Goal: Contribute content

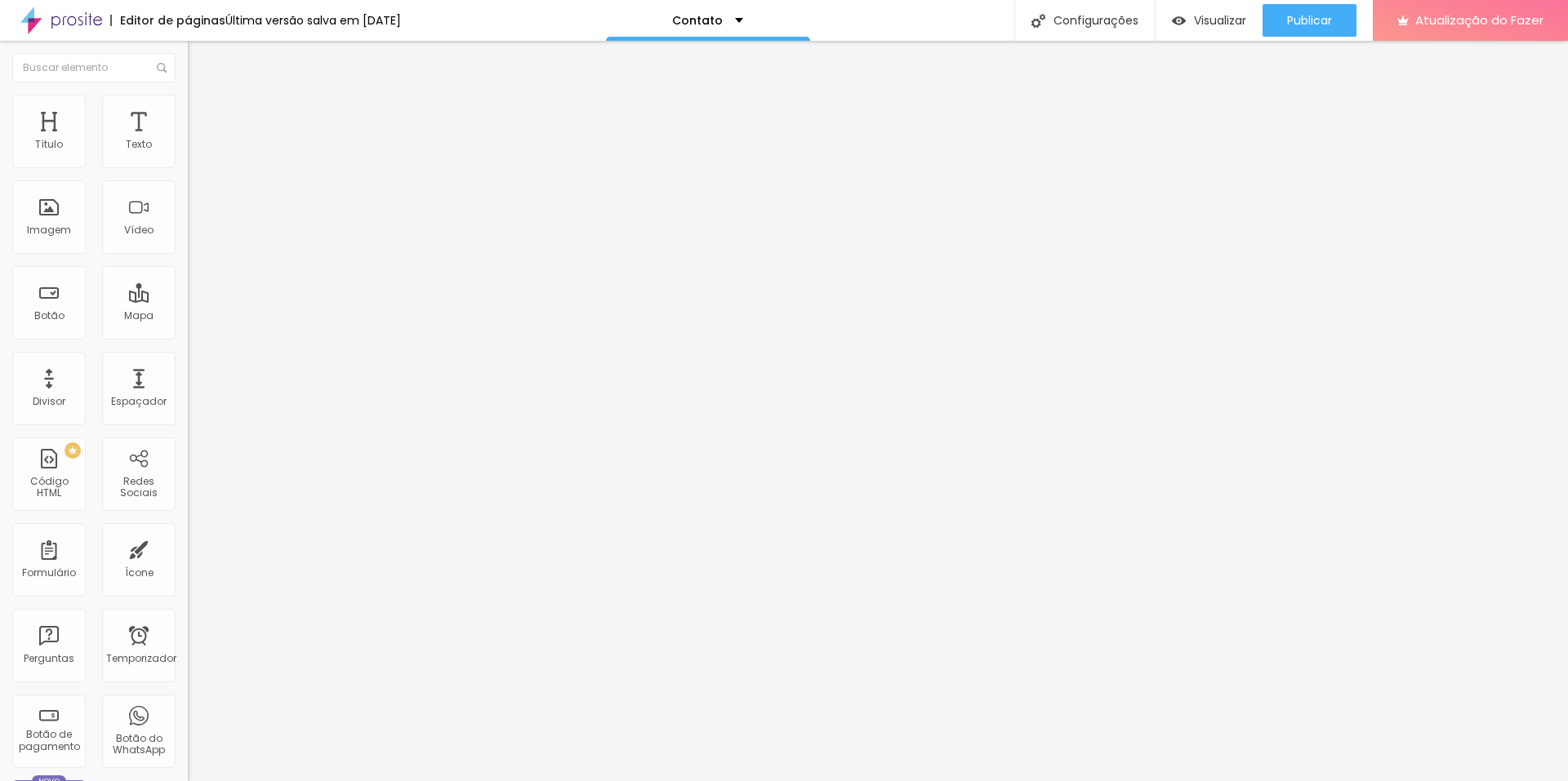
click at [203, 113] on font "Estilo" at bounding box center [215, 105] width 26 height 14
click at [187, 111] on img at bounding box center [195, 118] width 15 height 15
click at [187, 591] on img at bounding box center [190, 594] width 7 height 7
click at [187, 86] on li "Conteúdo" at bounding box center [281, 86] width 187 height 16
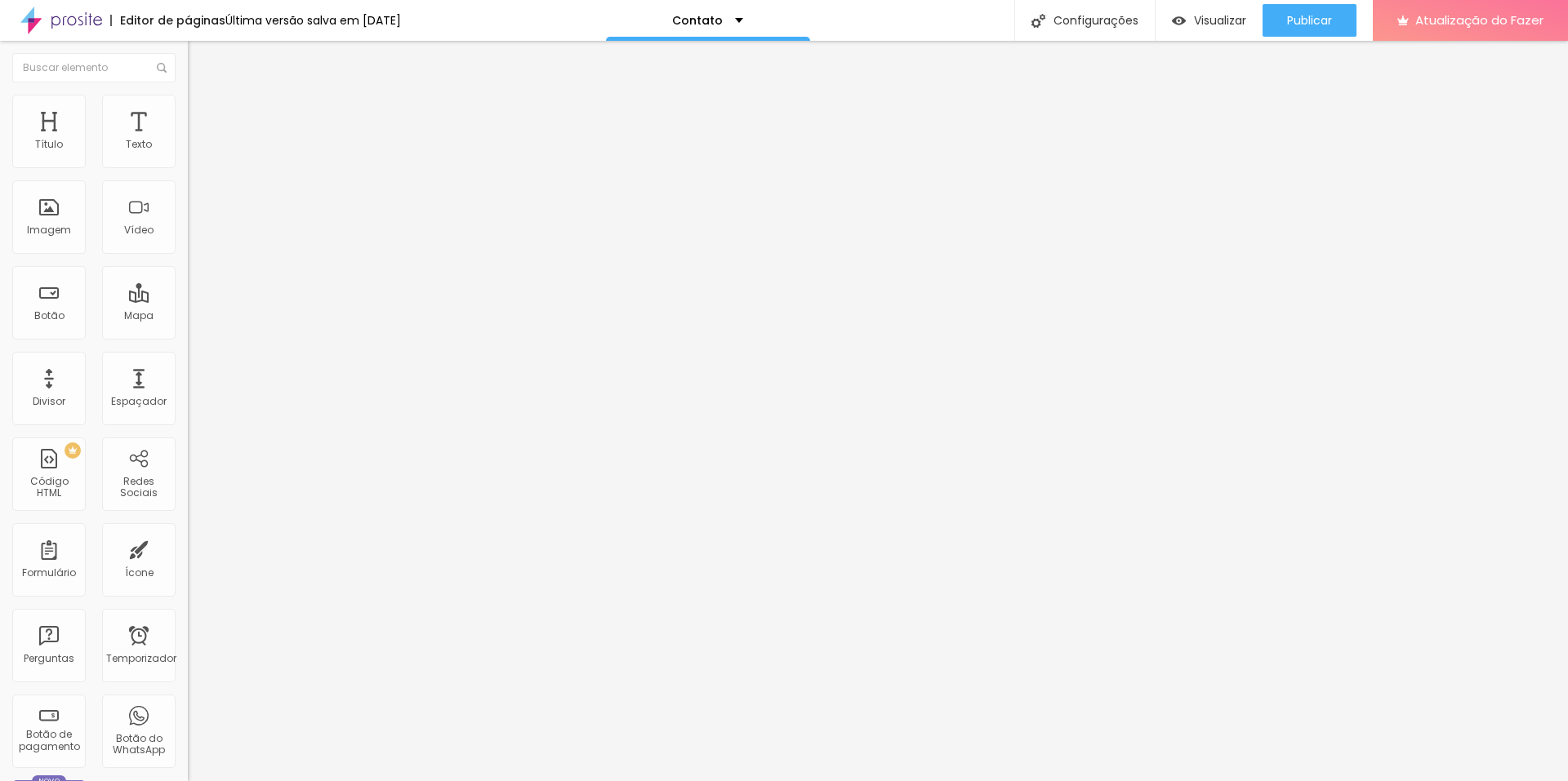
type input "16"
click at [187, 413] on input "range" at bounding box center [240, 419] width 105 height 13
type input "15"
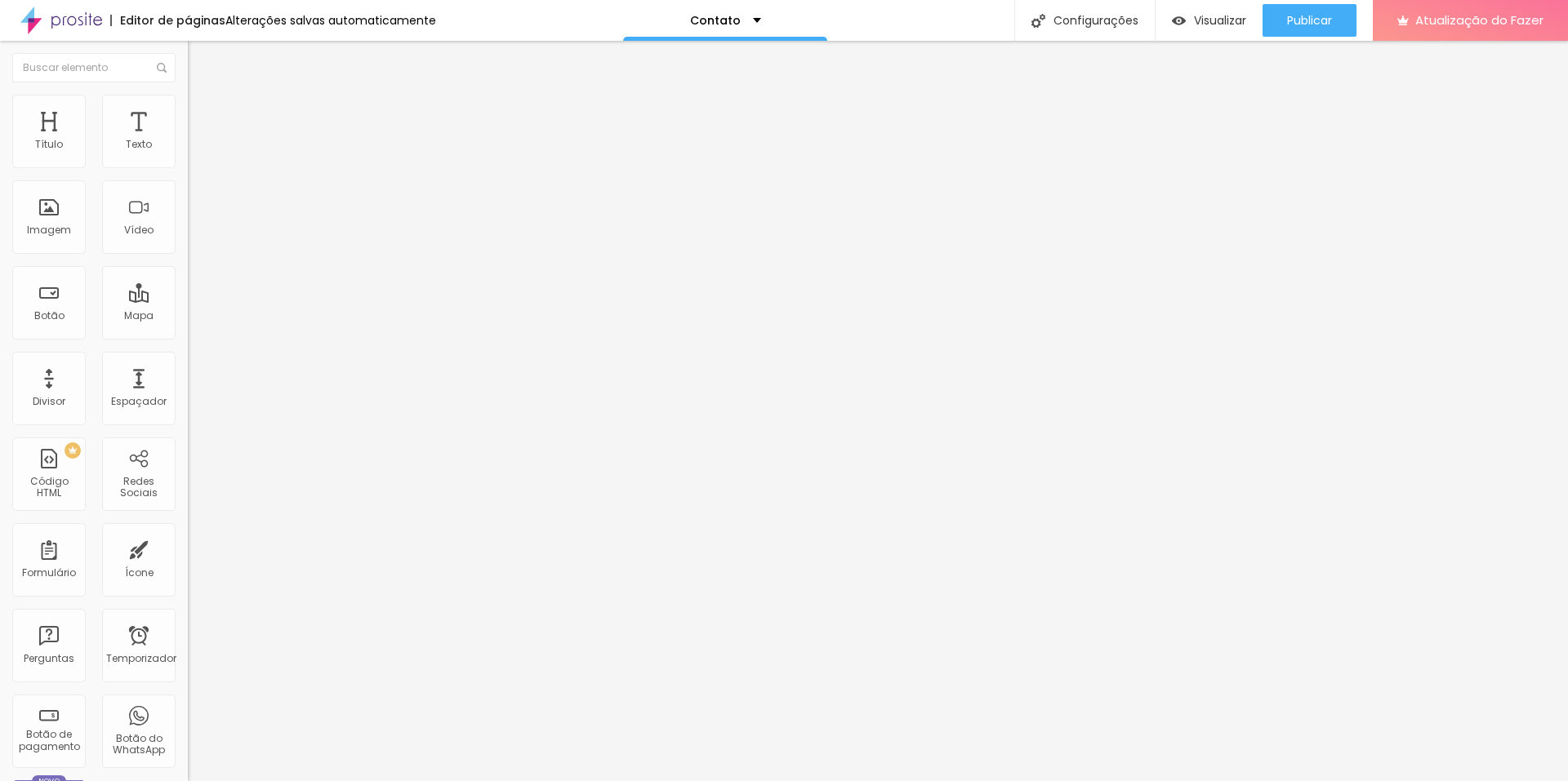
type input "15"
click at [187, 413] on input "range" at bounding box center [240, 419] width 105 height 13
click at [1304, 30] on div "Publicar" at bounding box center [1309, 20] width 45 height 32
click at [769, 35] on div "Contato" at bounding box center [725, 20] width 205 height 41
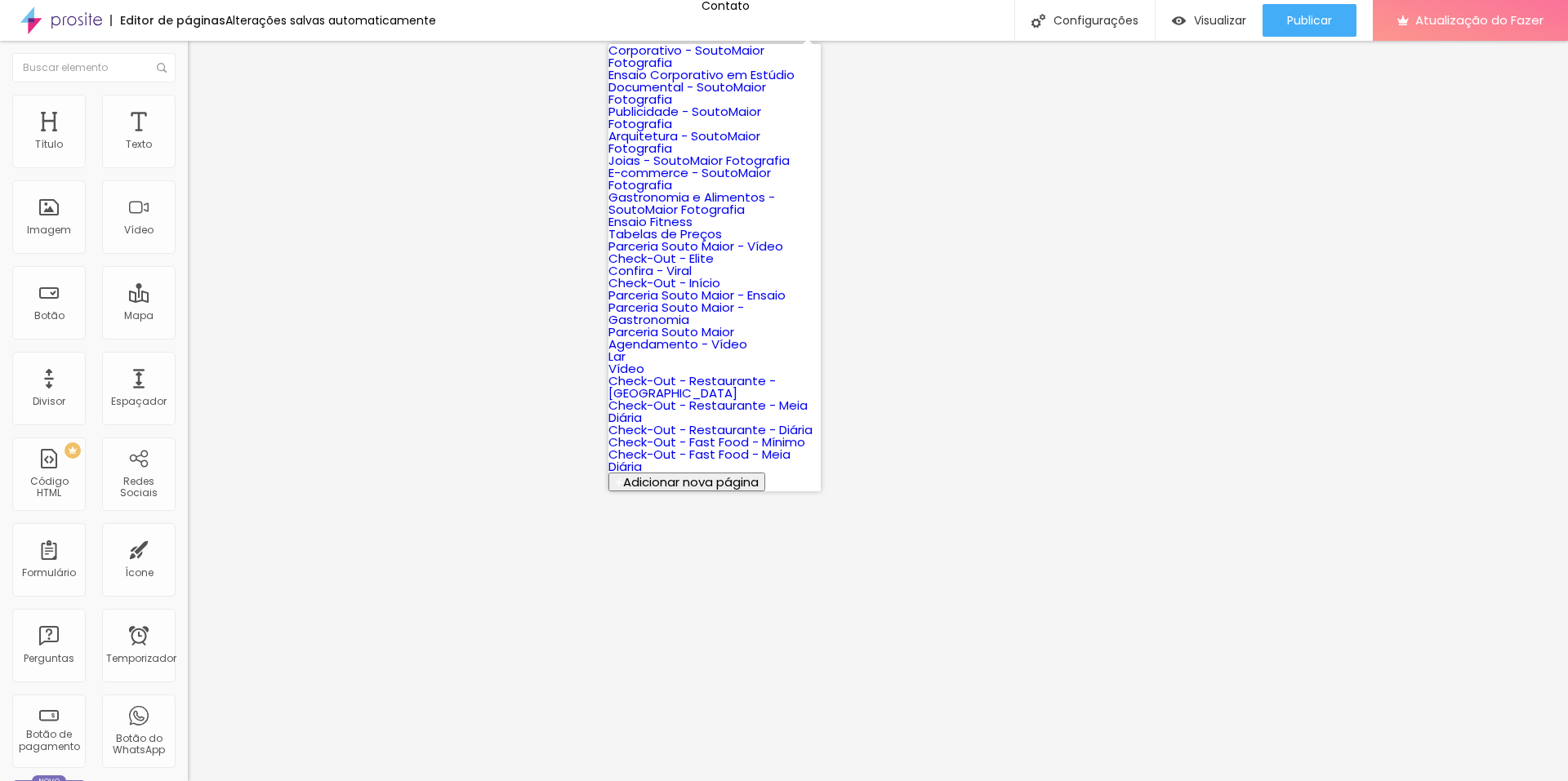
scroll to position [653, 0]
click at [626, 347] on link "Lar" at bounding box center [617, 356] width 17 height 17
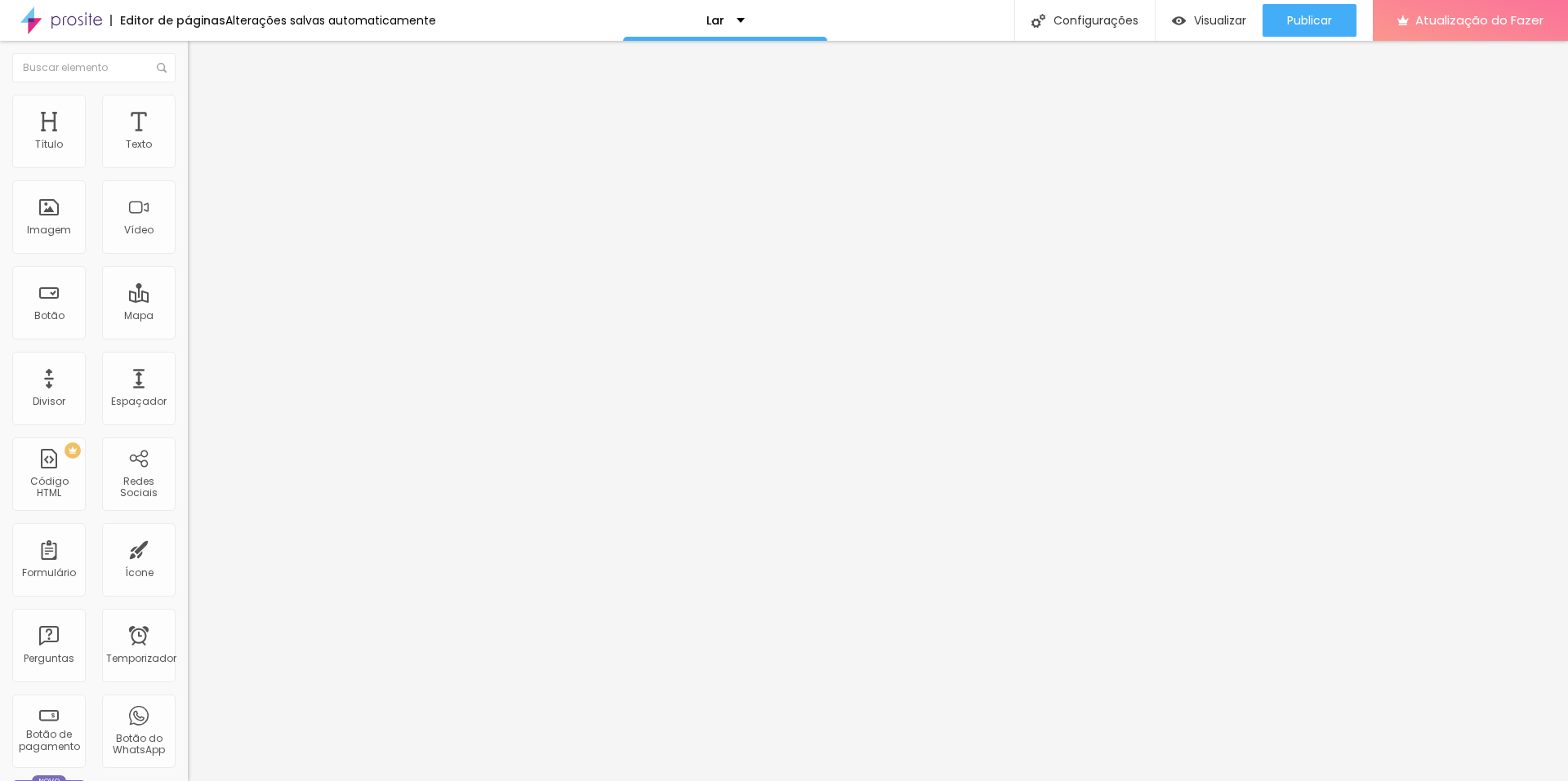
click at [201, 146] on icon "button" at bounding box center [202, 143] width 3 height 3
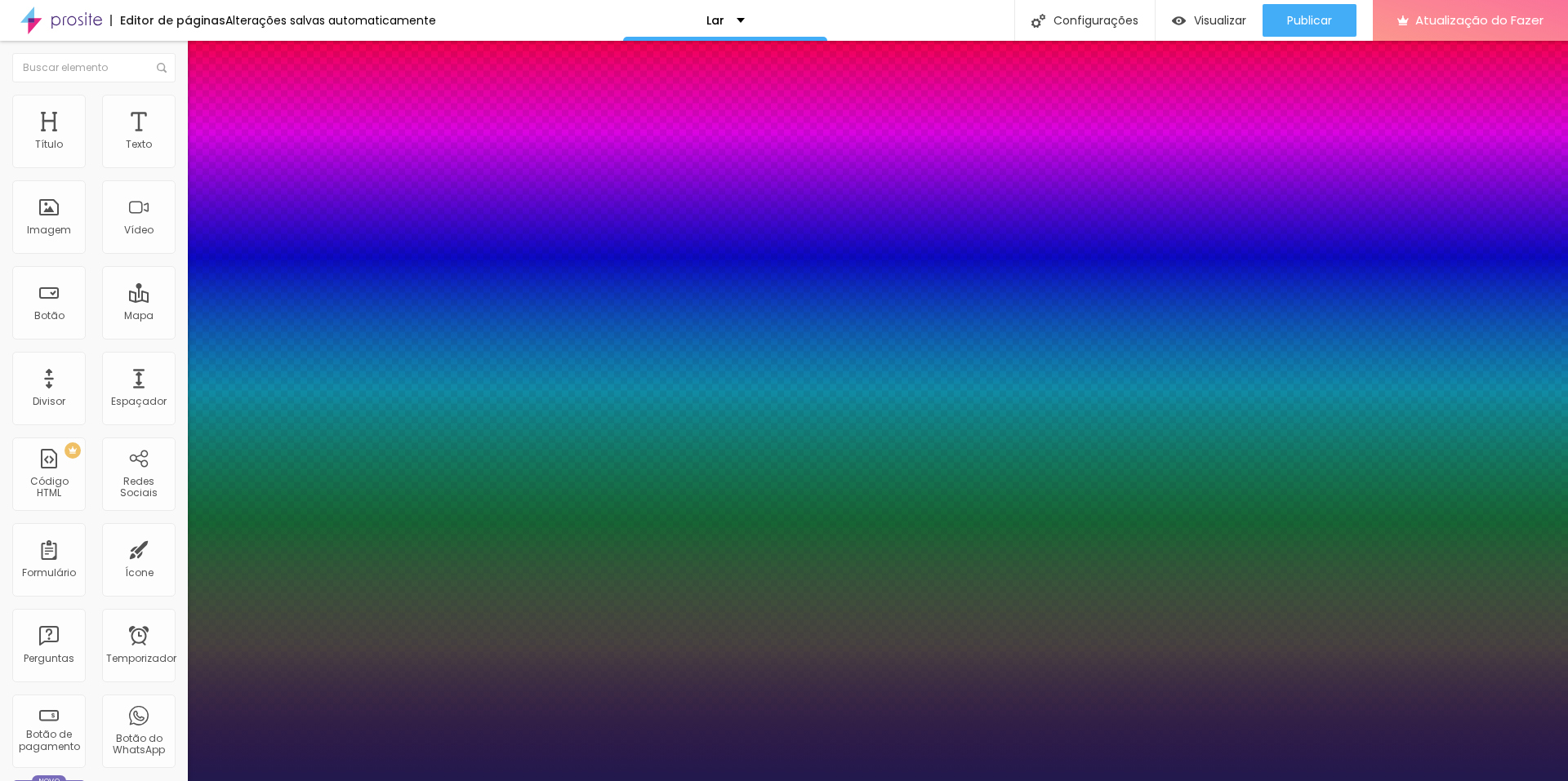
type input "1"
click at [96, 780] on div at bounding box center [784, 781] width 1568 height 0
click at [187, 301] on div "Editar nulo Estilo Avançado Tipografia Voltar ao padrão Sombra DESATIVADO Volta…" at bounding box center [281, 411] width 187 height 740
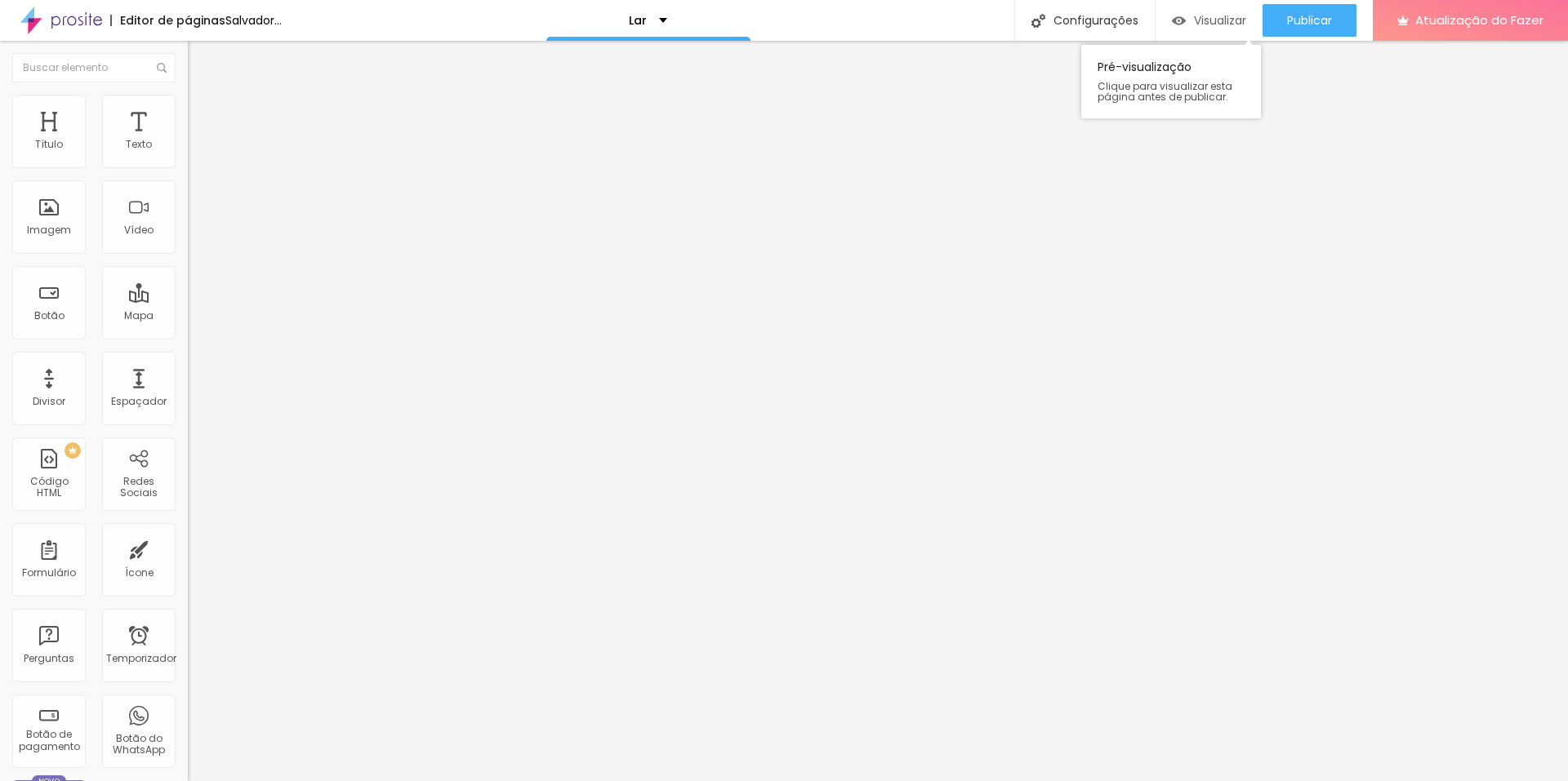
click at [1212, 29] on div "Visualizar" at bounding box center [1209, 20] width 74 height 32
click at [187, 104] on li "Estilo" at bounding box center [281, 102] width 187 height 16
click at [187, 111] on img at bounding box center [195, 118] width 15 height 15
drag, startPoint x: 140, startPoint y: 493, endPoint x: 0, endPoint y: 505, distance: 140.5
click at [187, 505] on div "10 Espaço de cima 20 Espaço de baixo ID HTML Classes Html Visível nos dispositi…" at bounding box center [281, 470] width 187 height 686
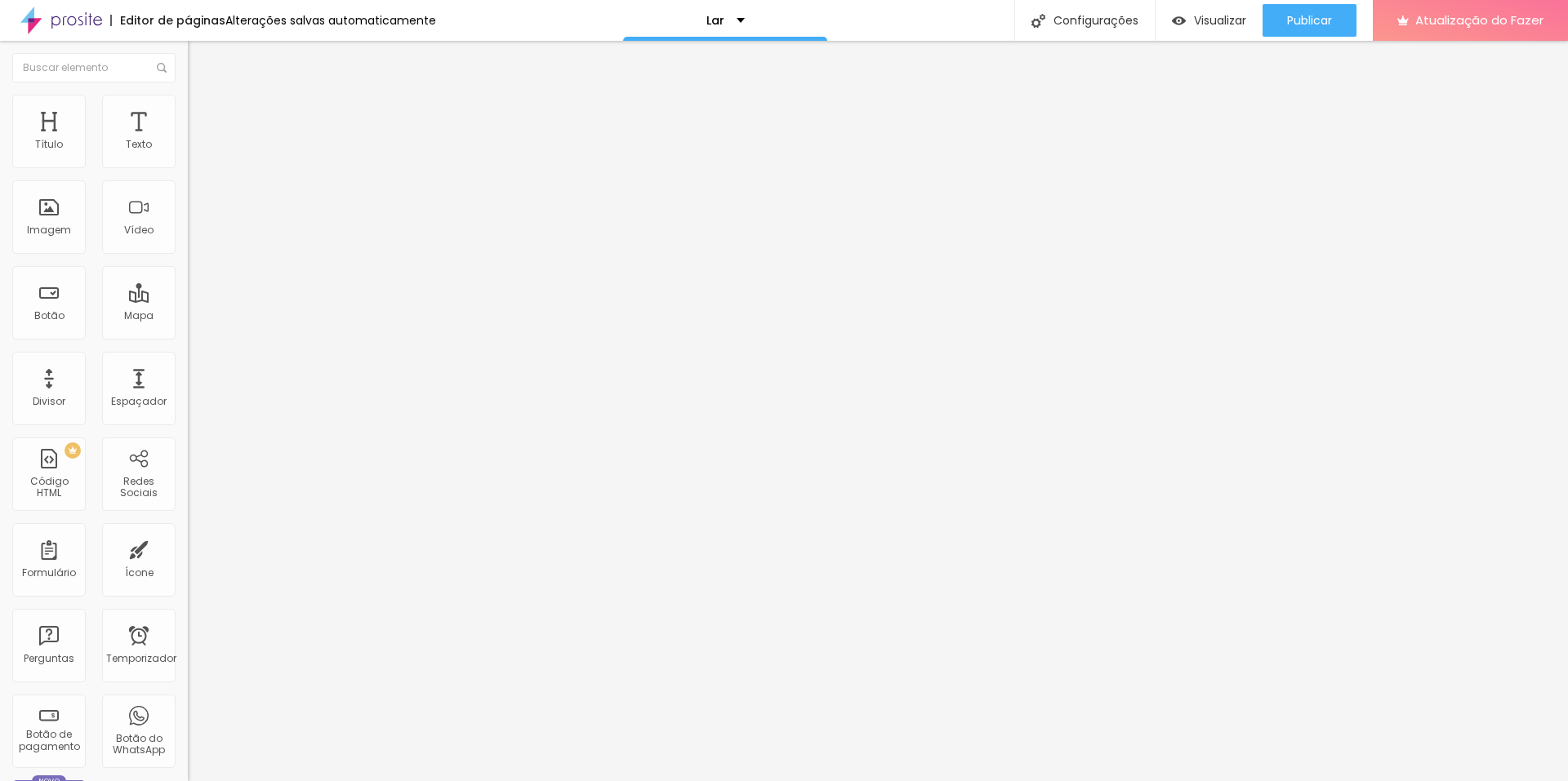
click at [203, 110] on font "Avançado" at bounding box center [229, 105] width 54 height 14
click at [1202, 25] on font "Visualizar" at bounding box center [1220, 20] width 52 height 16
click at [187, 108] on li "Estilo" at bounding box center [281, 102] width 187 height 16
click at [187, 111] on li "Avançado" at bounding box center [281, 118] width 187 height 16
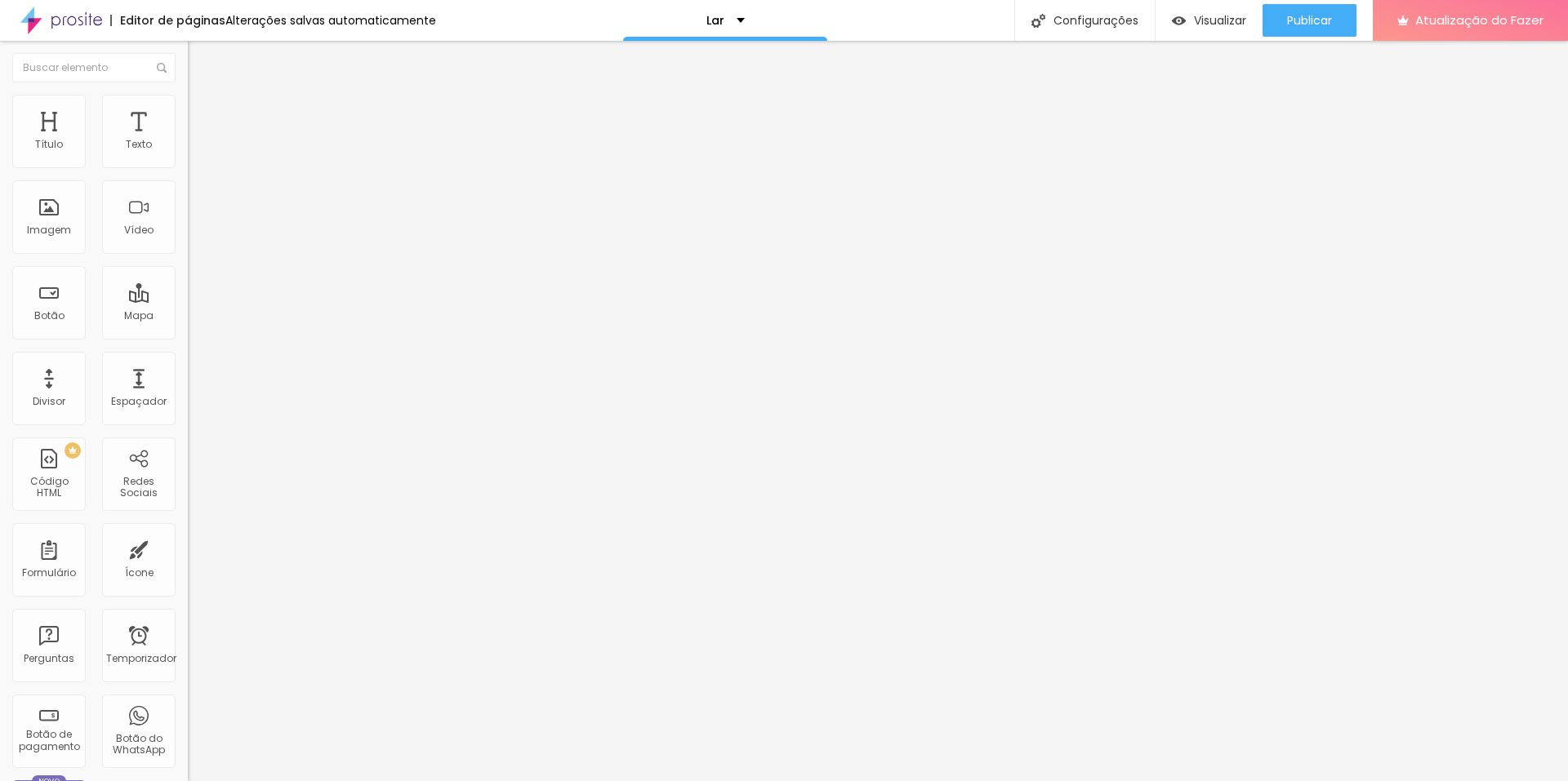
click at [187, 101] on li "Avançado" at bounding box center [281, 102] width 187 height 16
click at [1200, 20] on font "Visualizar" at bounding box center [1220, 20] width 52 height 16
click at [1199, 20] on font "Visualizar" at bounding box center [1220, 20] width 52 height 16
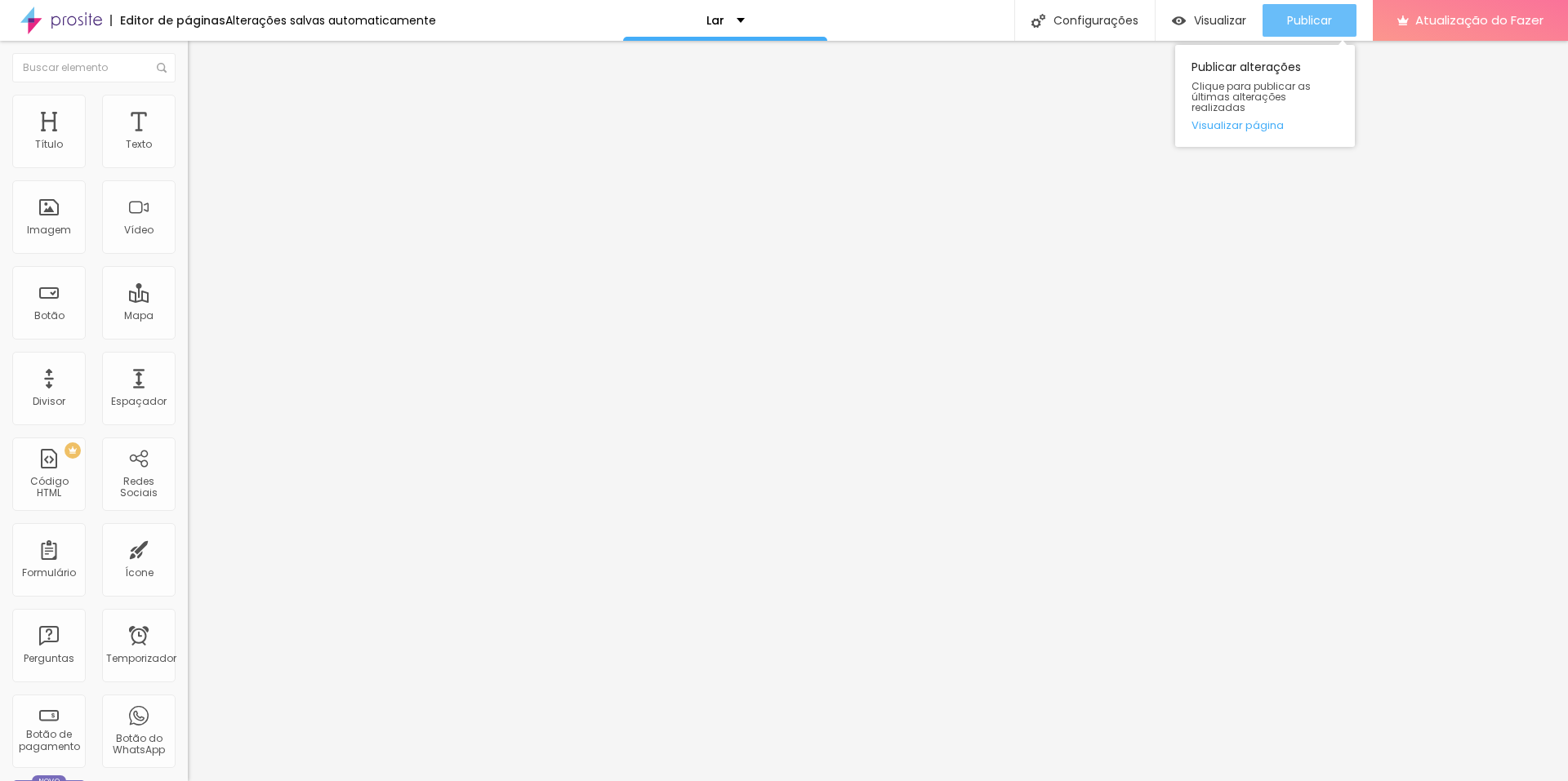
click at [1287, 31] on div "Publicar" at bounding box center [1309, 20] width 45 height 32
click at [1211, 14] on font "Visualizar" at bounding box center [1220, 20] width 52 height 16
click at [203, 115] on font "Avançado" at bounding box center [229, 122] width 54 height 14
click at [187, 631] on div "Editar nulo Conteúdo Estilo Avançado 10 Espaço de cima 20 Espaço de baixo ID HT…" at bounding box center [281, 411] width 187 height 740
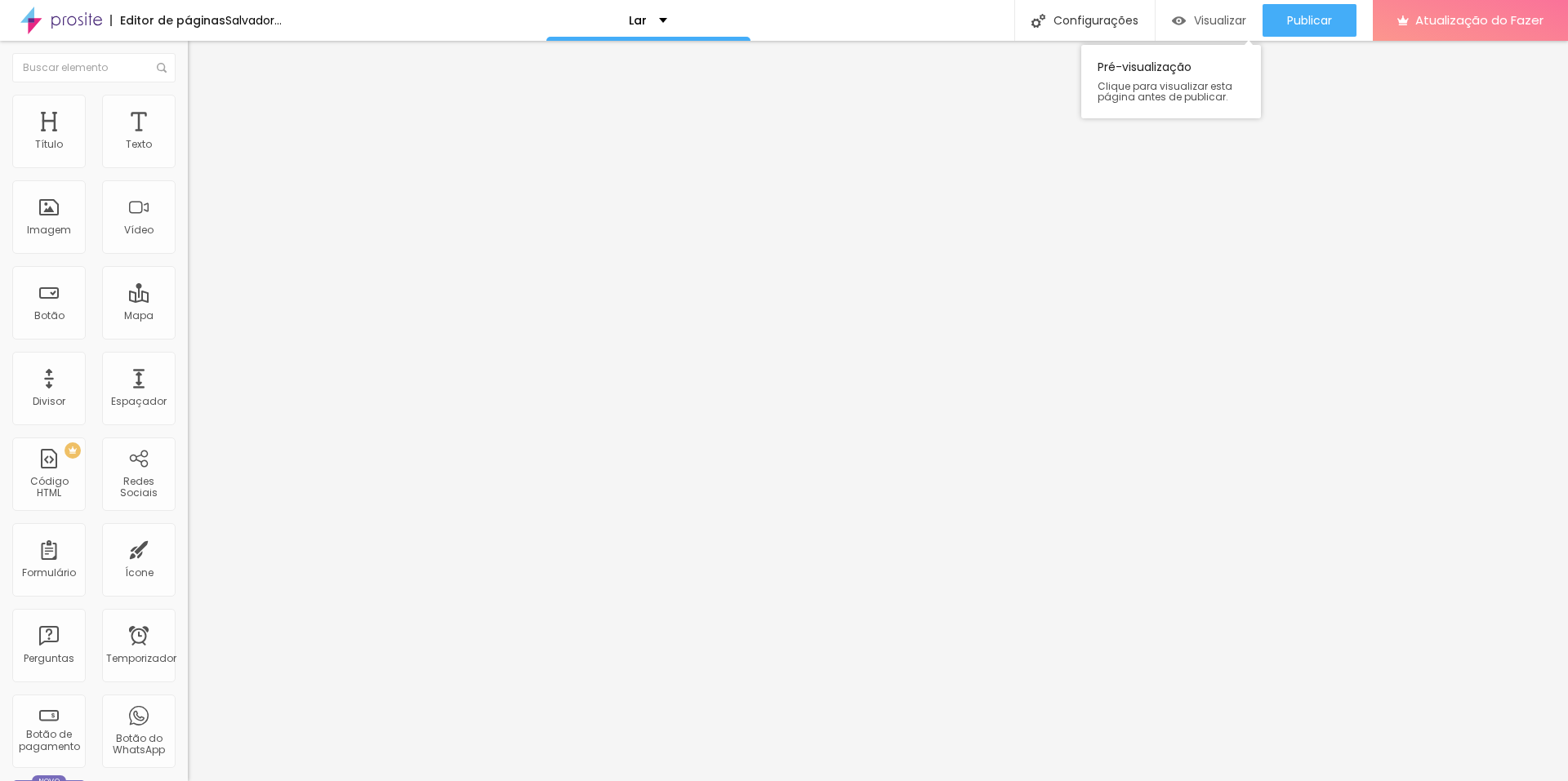
click at [1204, 17] on font "Visualizar" at bounding box center [1220, 20] width 52 height 16
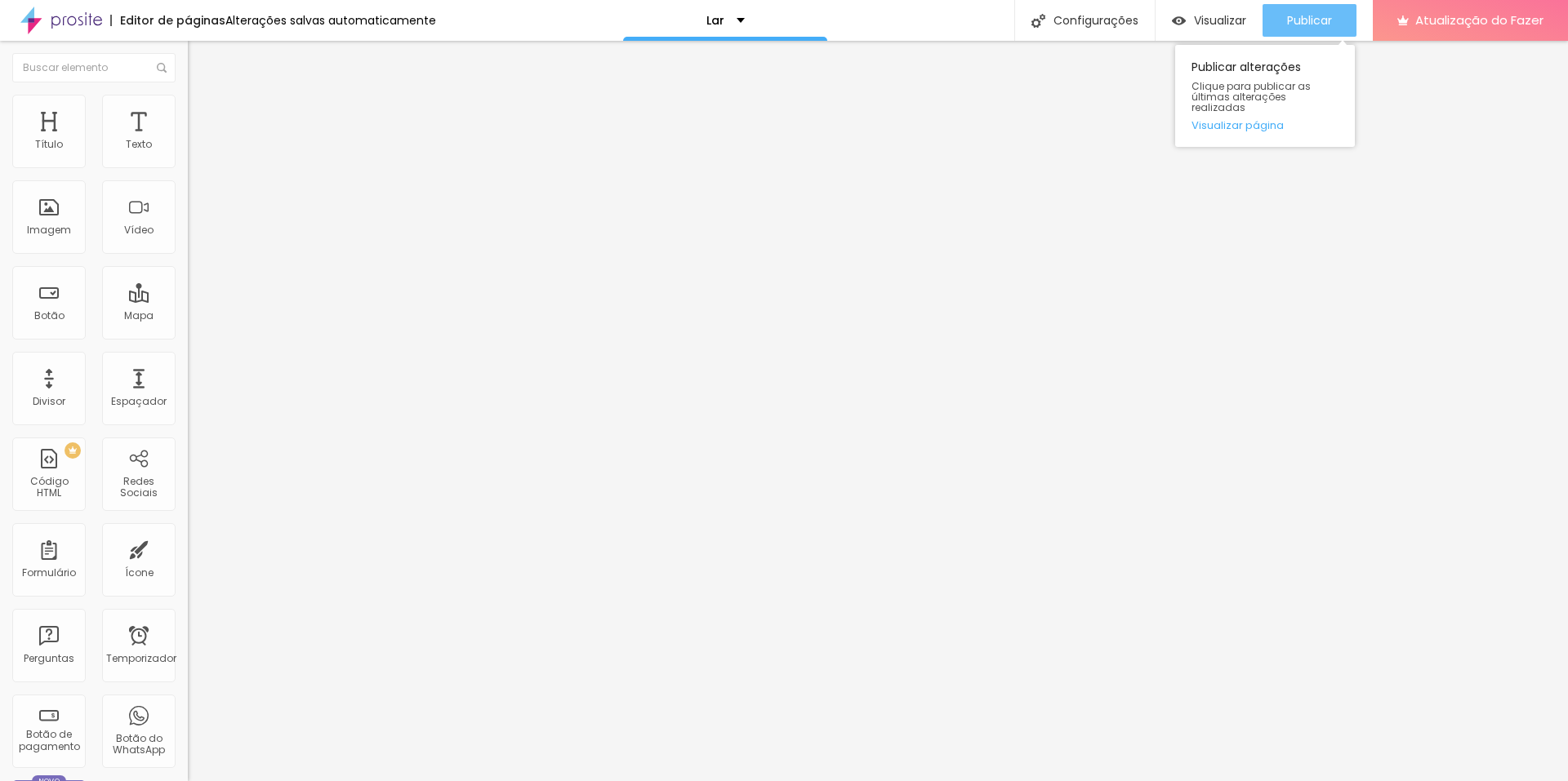
click at [1292, 23] on font "Publicar" at bounding box center [1309, 20] width 45 height 16
drag, startPoint x: 146, startPoint y: 338, endPoint x: 182, endPoint y: 338, distance: 36.0
click at [187, 338] on div "Texto Ver portfólio completo Alinhamento Tamanho Normal Pequeno Normal Grande L…" at bounding box center [281, 246] width 187 height 238
click at [187, 464] on div "Editar nulo Conteúdo Estilo Avançado Texto Ver portfólio completo Alinhamento T…" at bounding box center [281, 411] width 187 height 740
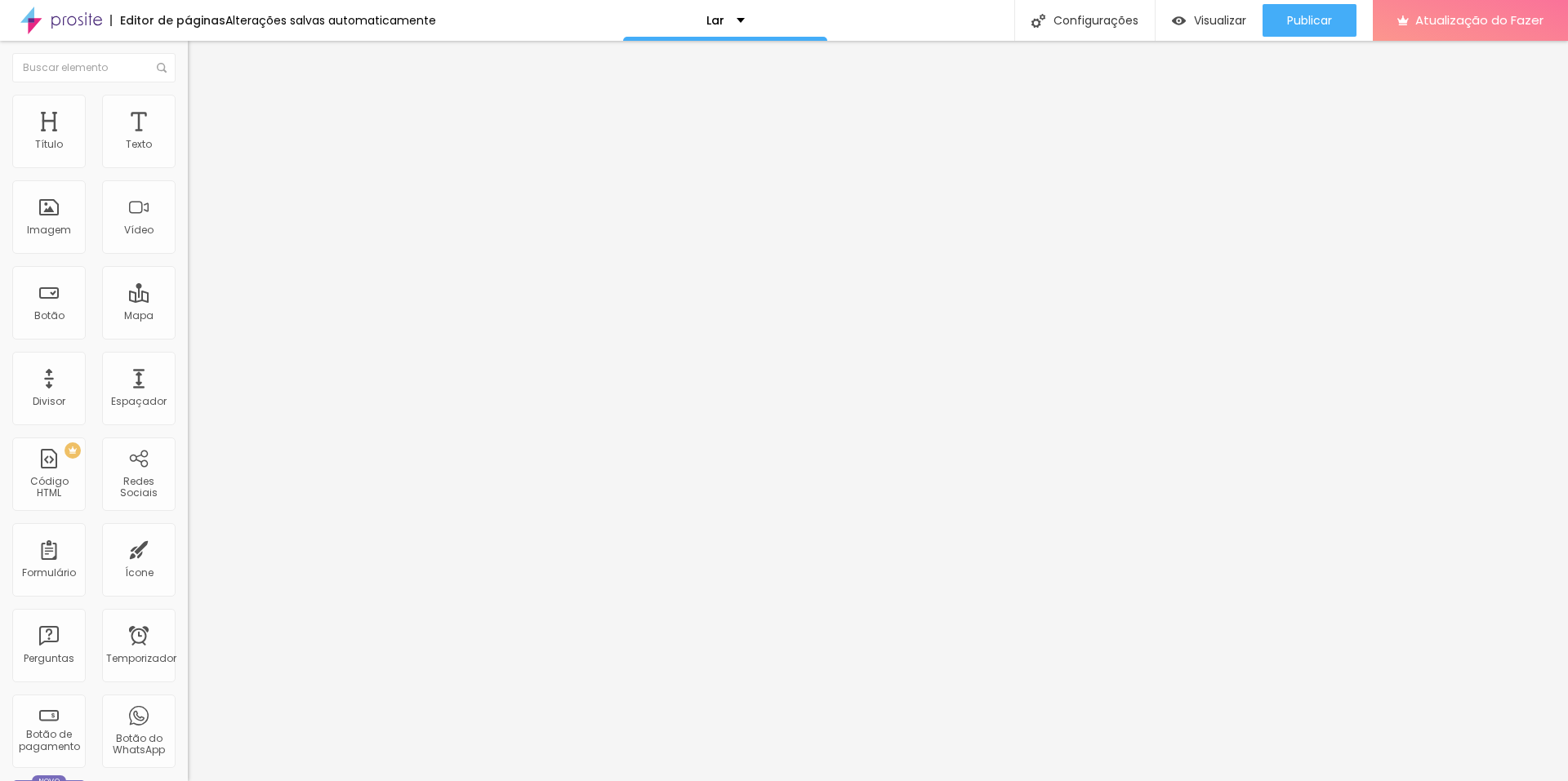
scroll to position [0, 0]
